Goal: Information Seeking & Learning: Learn about a topic

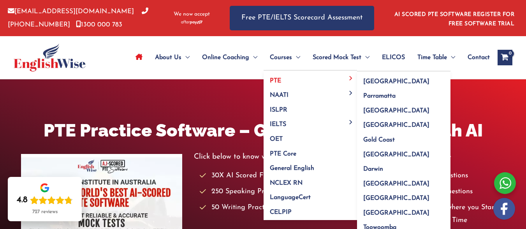
click at [289, 81] on link "PTE" at bounding box center [311, 78] width 94 height 15
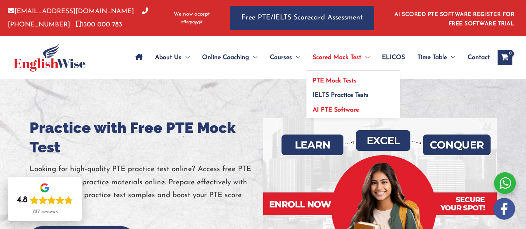
click at [352, 109] on span "AI PTE Software" at bounding box center [336, 110] width 46 height 6
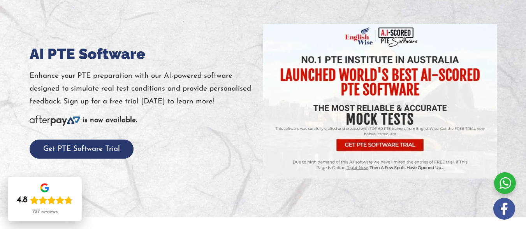
scroll to position [94, 0]
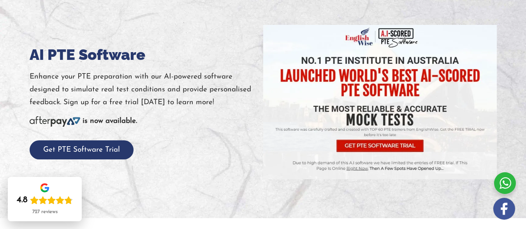
click at [355, 136] on img at bounding box center [380, 102] width 234 height 155
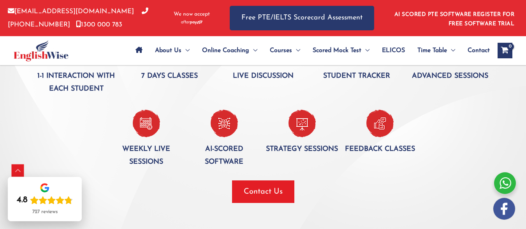
scroll to position [577, 0]
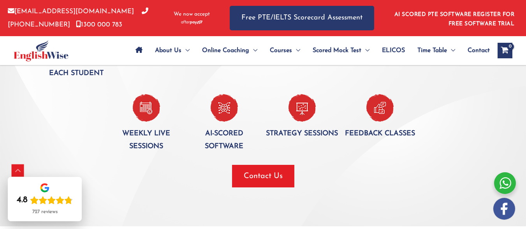
click at [221, 122] on img at bounding box center [224, 108] width 27 height 28
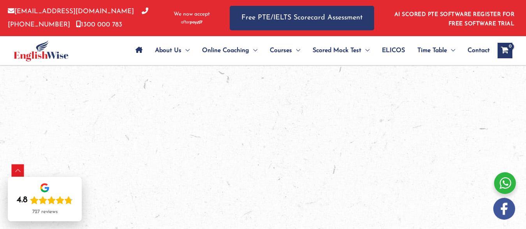
scroll to position [1293, 0]
